Goal: Find specific page/section: Find specific page/section

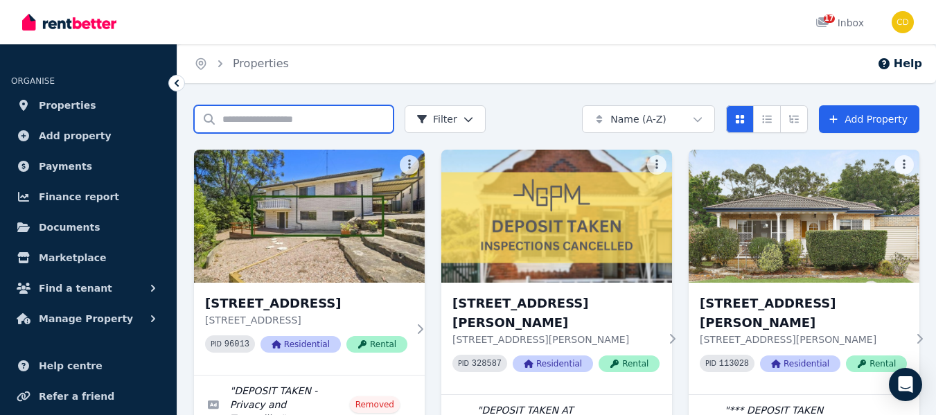
click at [264, 118] on input "Search properties" at bounding box center [294, 119] width 200 height 28
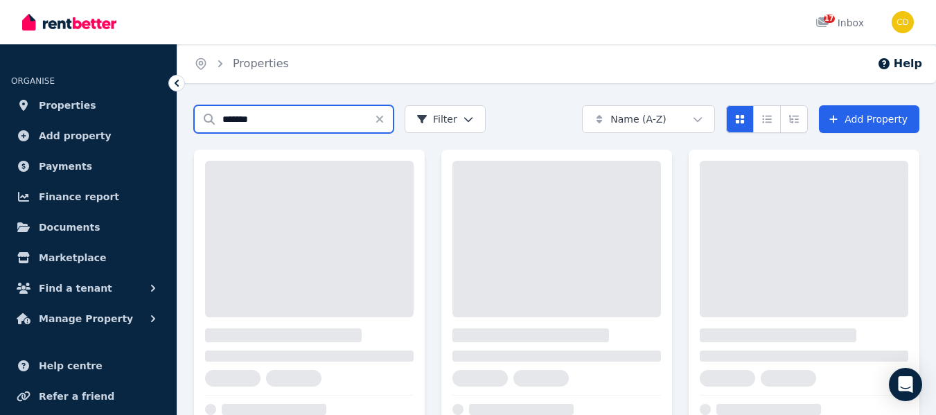
type input "*******"
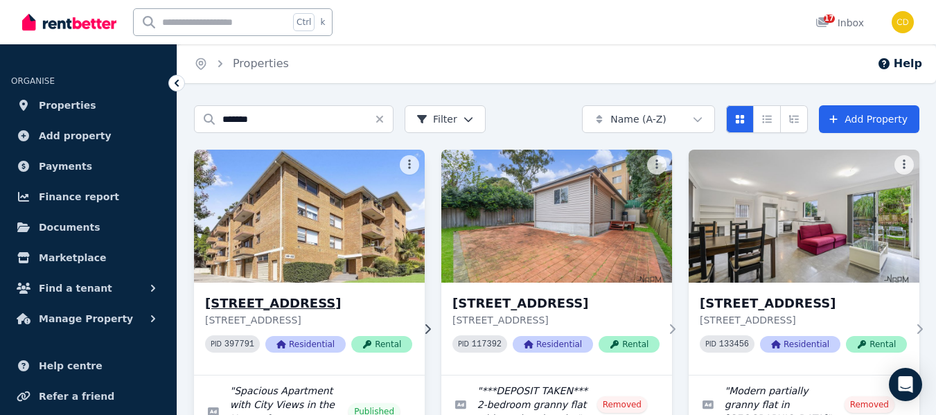
click at [301, 302] on h3 "[STREET_ADDRESS]" at bounding box center [308, 303] width 207 height 19
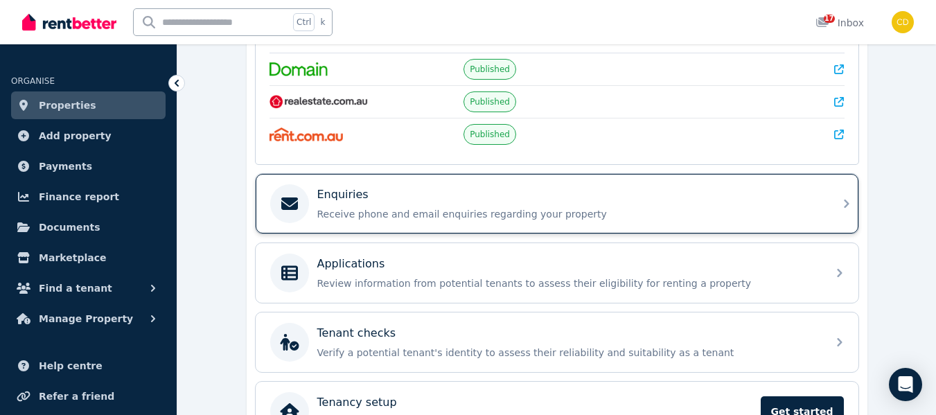
scroll to position [347, 0]
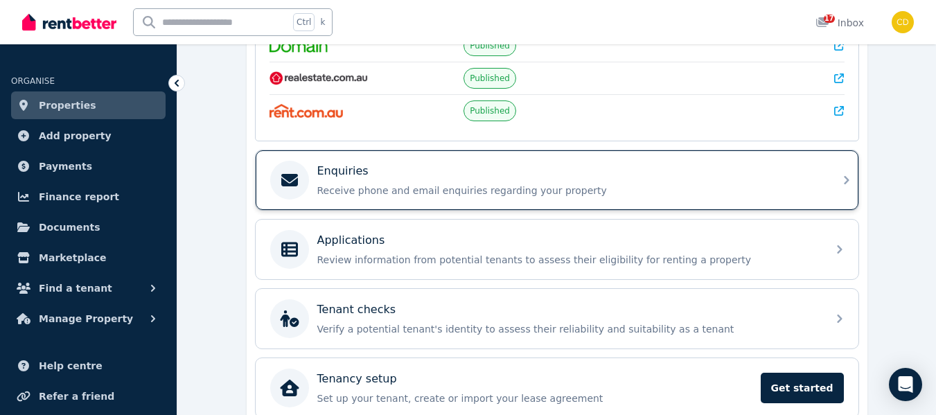
click at [440, 248] on div "Applications" at bounding box center [568, 240] width 502 height 17
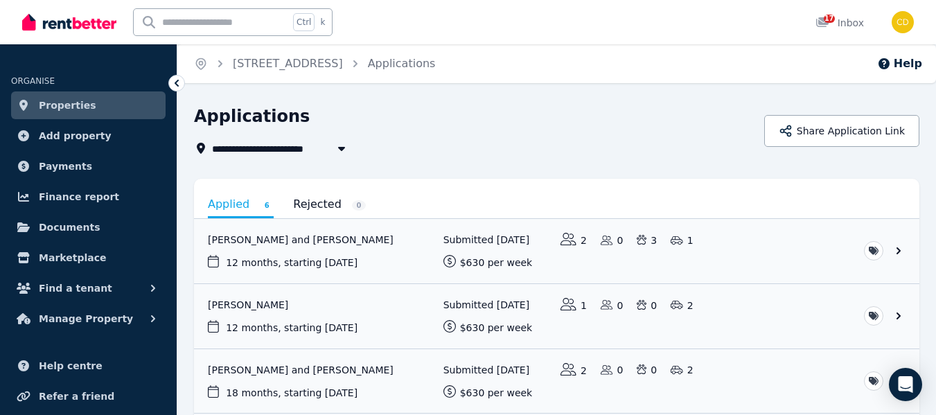
scroll to position [69, 0]
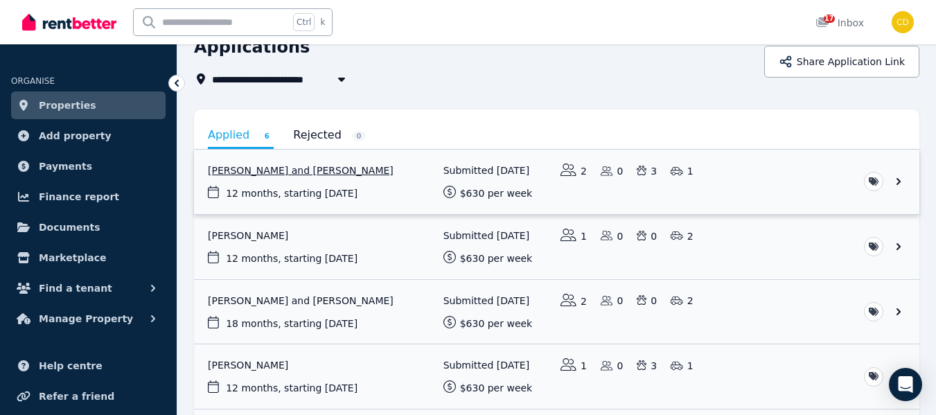
click at [737, 186] on link "View application: Chyeann Anderson and Zachary Preece" at bounding box center [557, 182] width 726 height 64
